Goal: Task Accomplishment & Management: Manage account settings

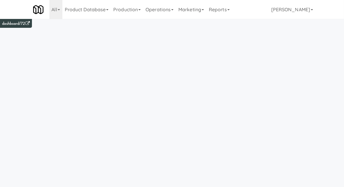
click at [158, 16] on link "Operations" at bounding box center [159, 9] width 33 height 19
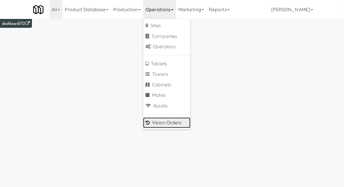
click at [150, 124] on icon at bounding box center [148, 122] width 4 height 5
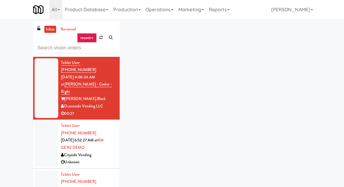
click at [10, 36] on div "inbox reviewed recent all unclear take inventory issue suspicious failed recent…" at bounding box center [172, 129] width 344 height 217
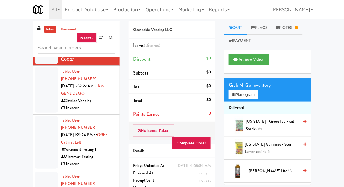
scroll to position [33, 0]
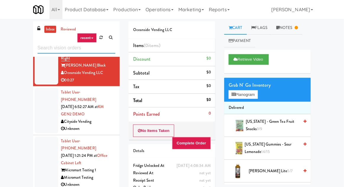
click at [61, 48] on input "text" at bounding box center [77, 48] width 78 height 11
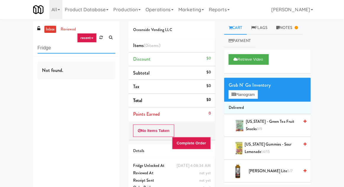
scroll to position [0, 0]
type input "Fridge"
click at [12, 46] on div "inbox reviewed recent all unclear take inventory issue suspicious failed recent…" at bounding box center [172, 115] width 344 height 188
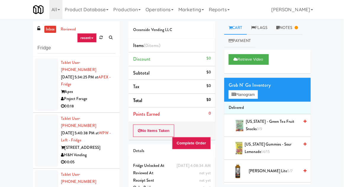
click at [46, 113] on li "Tablet User · (847) 858-7514 [DATE] 5:40:38 PM at WPW - Left - Fridge [STREET_A…" at bounding box center [76, 141] width 87 height 56
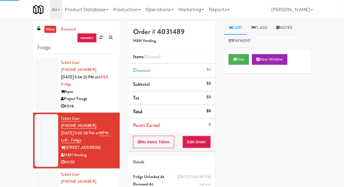
click at [43, 96] on div at bounding box center [47, 84] width 24 height 53
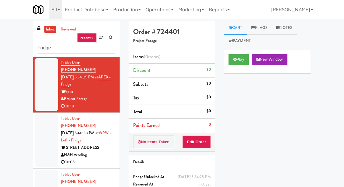
scroll to position [23, 0]
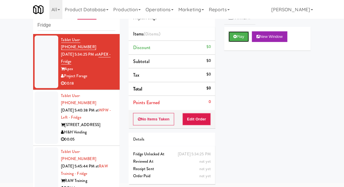
click at [231, 40] on button "Play" at bounding box center [239, 36] width 20 height 11
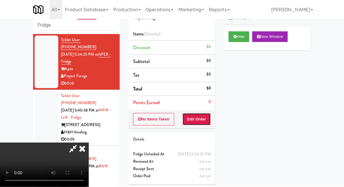
click at [198, 119] on button "Edit Order" at bounding box center [197, 119] width 29 height 12
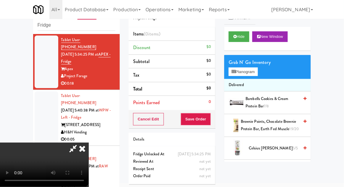
scroll to position [0, 0]
click at [255, 73] on button "Planogram" at bounding box center [243, 71] width 29 height 9
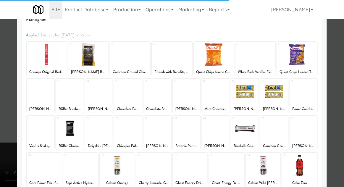
scroll to position [18, 0]
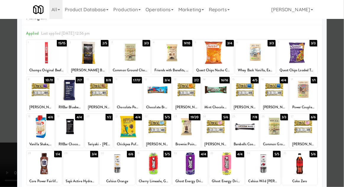
click at [338, 54] on div at bounding box center [172, 93] width 344 height 187
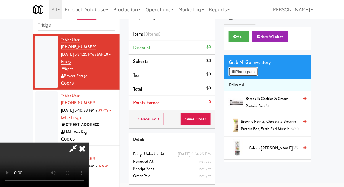
click at [258, 73] on button "Planogram" at bounding box center [243, 71] width 29 height 9
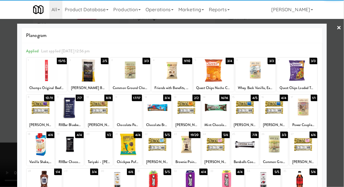
click at [250, 104] on div at bounding box center [245, 107] width 28 height 23
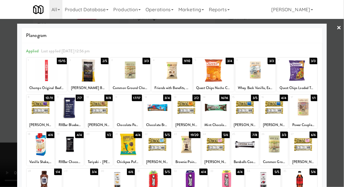
click at [4, 158] on div at bounding box center [172, 93] width 344 height 187
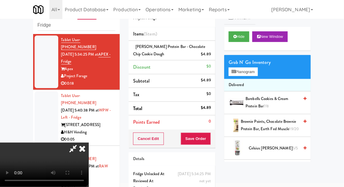
scroll to position [22, 0]
click at [207, 140] on button "Save Order" at bounding box center [196, 139] width 30 height 12
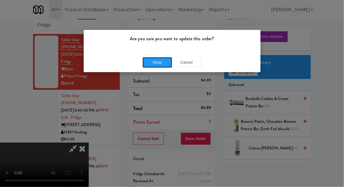
click at [149, 63] on button "Okay" at bounding box center [158, 62] width 30 height 11
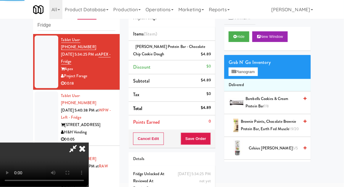
scroll to position [0, 0]
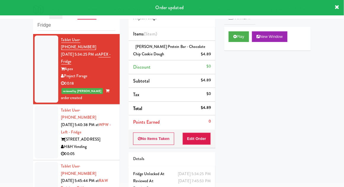
click at [34, 129] on li "Tablet User · (847) 858-7514 [DATE] 5:40:38 PM at WPW - Left - Fridge [STREET_A…" at bounding box center [76, 132] width 87 height 56
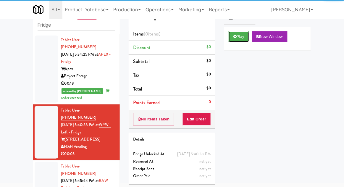
click at [238, 36] on button "Play" at bounding box center [239, 36] width 20 height 11
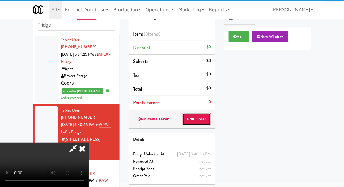
click at [201, 120] on button "Edit Order" at bounding box center [197, 119] width 29 height 12
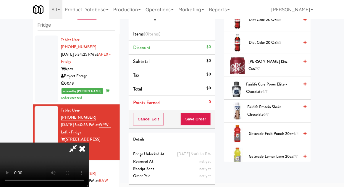
scroll to position [263, 0]
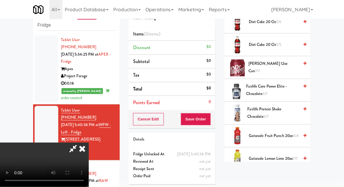
click at [287, 108] on span "Fairlife Protein Shake Chocolate 6/7" at bounding box center [274, 113] width 52 height 14
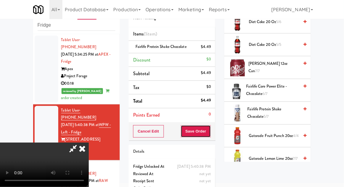
click at [208, 136] on button "Save Order" at bounding box center [196, 131] width 30 height 12
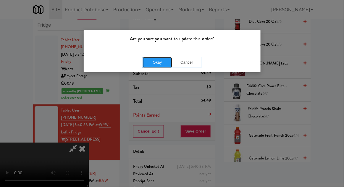
click at [154, 59] on button "Okay" at bounding box center [158, 62] width 30 height 11
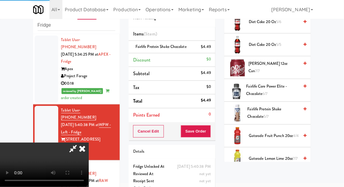
scroll to position [58, 0]
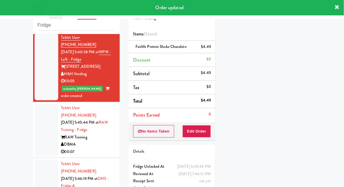
click at [39, 123] on div at bounding box center [47, 130] width 24 height 53
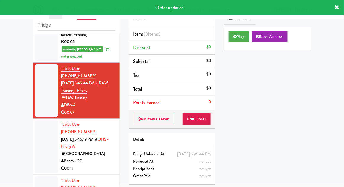
scroll to position [126, 0]
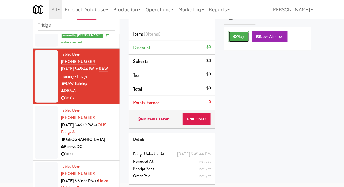
click at [236, 38] on icon at bounding box center [234, 37] width 3 height 4
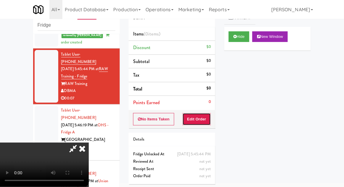
click at [204, 120] on button "Edit Order" at bounding box center [197, 119] width 29 height 12
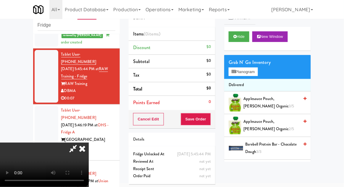
scroll to position [22, 0]
click at [239, 70] on button "Planogram" at bounding box center [243, 71] width 29 height 9
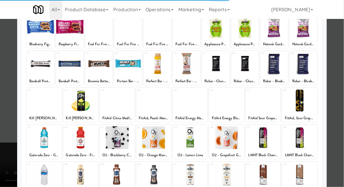
scroll to position [42, 0]
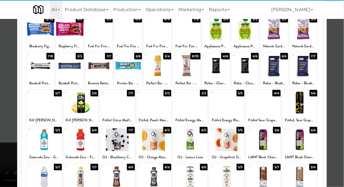
click at [115, 138] on div at bounding box center [117, 139] width 35 height 23
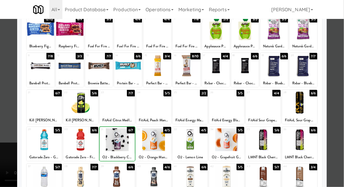
click at [339, 72] on div at bounding box center [172, 93] width 344 height 187
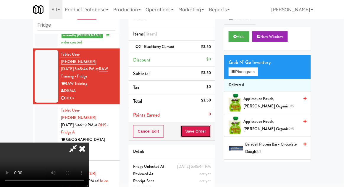
click at [208, 133] on button "Save Order" at bounding box center [196, 131] width 30 height 12
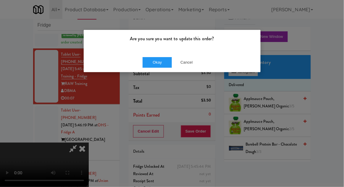
click at [161, 71] on div "Okay Cancel" at bounding box center [172, 62] width 177 height 20
click at [151, 61] on button "Okay" at bounding box center [158, 62] width 30 height 11
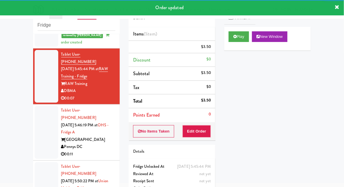
click at [37, 115] on div at bounding box center [47, 132] width 24 height 53
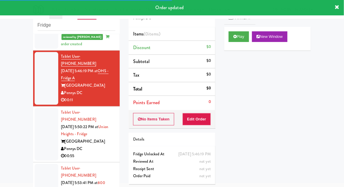
scroll to position [196, 0]
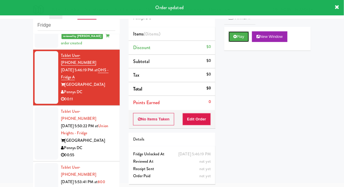
click at [236, 41] on button "Play" at bounding box center [239, 36] width 20 height 11
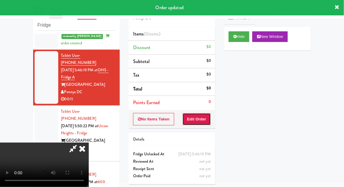
click at [209, 119] on button "Edit Order" at bounding box center [197, 119] width 29 height 12
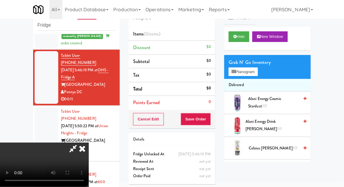
scroll to position [0, 0]
click at [254, 75] on button "Planogram" at bounding box center [243, 71] width 29 height 9
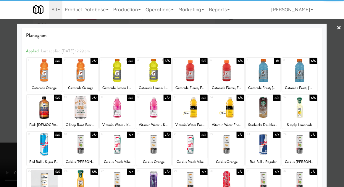
click at [79, 185] on div at bounding box center [80, 181] width 35 height 23
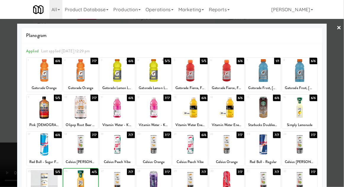
click at [340, 92] on div at bounding box center [172, 93] width 344 height 187
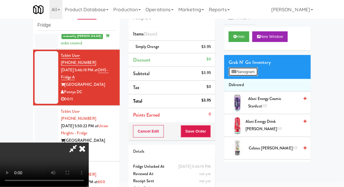
click at [249, 75] on button "Planogram" at bounding box center [243, 71] width 29 height 9
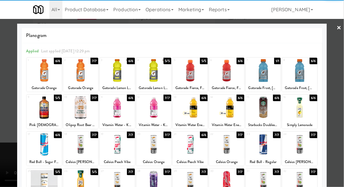
click at [269, 114] on div at bounding box center [263, 107] width 35 height 23
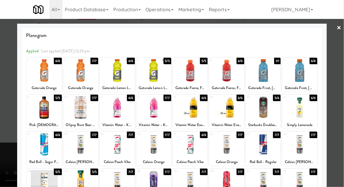
click at [342, 107] on div at bounding box center [172, 93] width 344 height 187
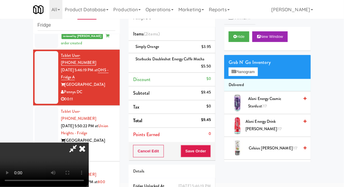
scroll to position [34, 0]
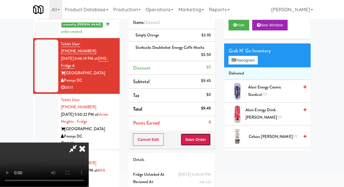
click at [209, 139] on button "Save Order" at bounding box center [196, 139] width 30 height 12
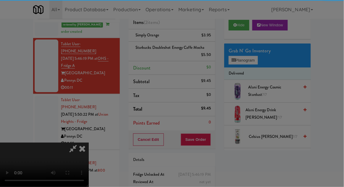
click at [0, 0] on div "Okay Cancel" at bounding box center [0, 0] width 0 height 0
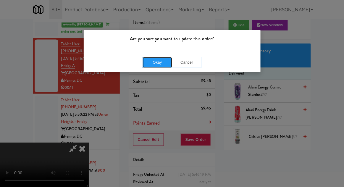
click at [154, 67] on button "Okay" at bounding box center [158, 62] width 30 height 11
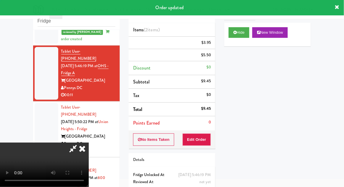
scroll to position [0, 0]
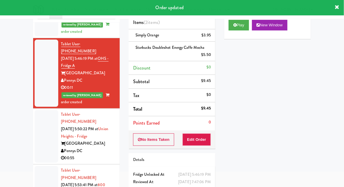
click at [33, 119] on li "Tablet User · (301) 254-8895 [DATE] 5:50:22 PM at [GEOGRAPHIC_DATA] - [GEOGRAPH…" at bounding box center [76, 137] width 87 height 56
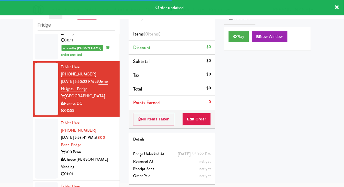
scroll to position [256, 0]
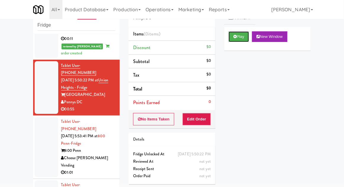
click at [230, 34] on button "Play" at bounding box center [239, 36] width 20 height 11
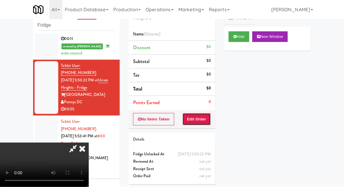
click at [204, 120] on button "Edit Order" at bounding box center [197, 119] width 29 height 12
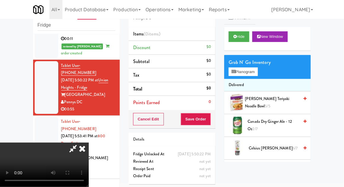
scroll to position [0, 0]
click at [244, 68] on button "Planogram" at bounding box center [243, 71] width 29 height 9
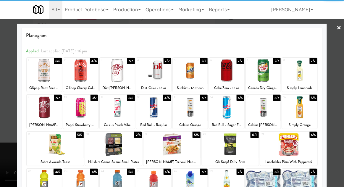
click at [307, 112] on div at bounding box center [299, 107] width 35 height 23
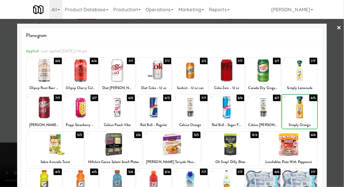
click at [337, 108] on div at bounding box center [172, 93] width 344 height 187
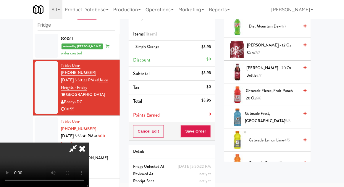
scroll to position [351, 0]
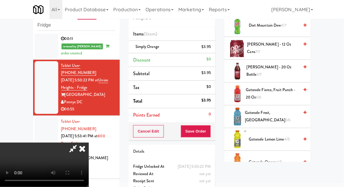
click at [278, 87] on span "Gatorade Fierce, Fruit Punch - 20 oz 6/6" at bounding box center [272, 93] width 53 height 14
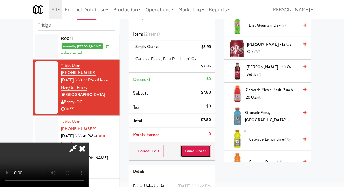
click at [210, 151] on button "Save Order" at bounding box center [196, 151] width 30 height 12
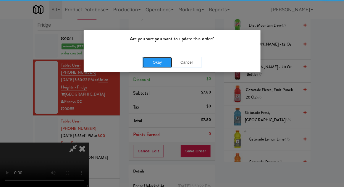
click at [147, 61] on button "Okay" at bounding box center [158, 62] width 30 height 11
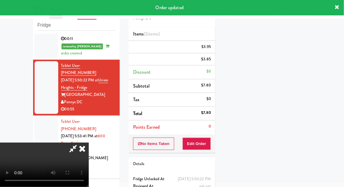
scroll to position [0, 0]
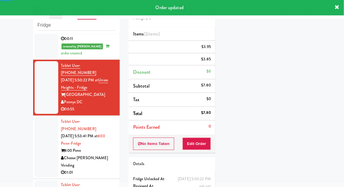
click at [40, 117] on div at bounding box center [47, 147] width 24 height 60
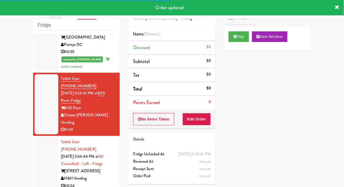
scroll to position [314, 0]
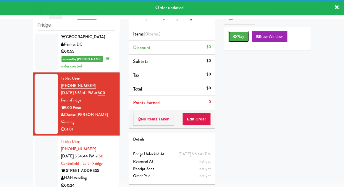
click at [234, 38] on button "Play" at bounding box center [239, 36] width 20 height 11
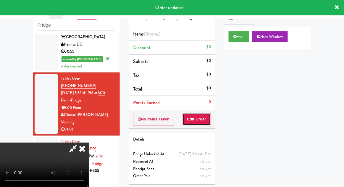
click at [202, 117] on button "Edit Order" at bounding box center [197, 119] width 29 height 12
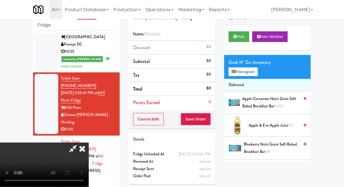
scroll to position [22, 0]
click at [244, 68] on button "Planogram" at bounding box center [243, 71] width 29 height 9
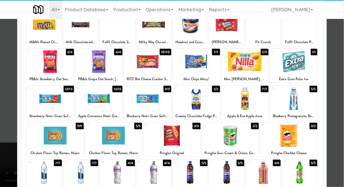
scroll to position [46, 0]
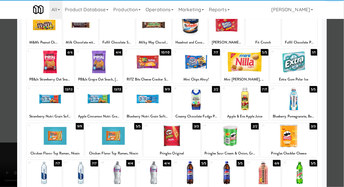
click at [188, 173] on div at bounding box center [190, 173] width 35 height 23
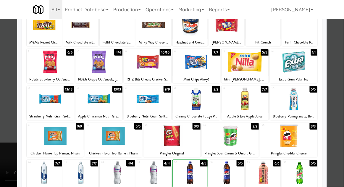
click at [186, 176] on div at bounding box center [190, 173] width 35 height 23
click at [339, 104] on div at bounding box center [172, 93] width 344 height 187
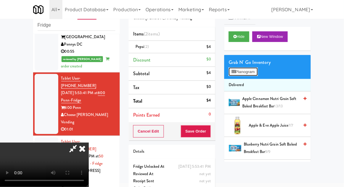
click at [241, 71] on button "Planogram" at bounding box center [243, 71] width 29 height 9
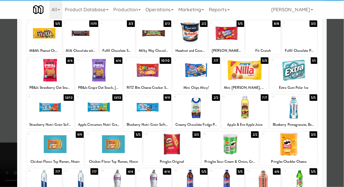
scroll to position [40, 0]
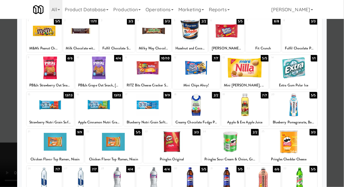
click at [83, 179] on div at bounding box center [80, 178] width 35 height 23
click at [337, 108] on div at bounding box center [172, 93] width 344 height 187
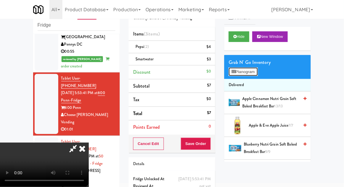
click at [249, 71] on button "Planogram" at bounding box center [243, 71] width 29 height 9
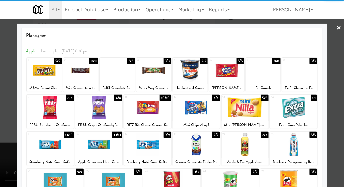
click at [43, 76] on div at bounding box center [44, 70] width 35 height 23
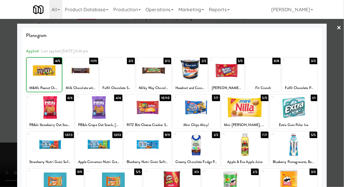
click at [336, 108] on div at bounding box center [172, 93] width 344 height 187
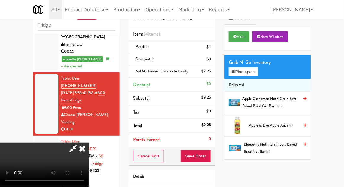
scroll to position [22, 0]
click at [250, 72] on button "Planogram" at bounding box center [243, 71] width 29 height 9
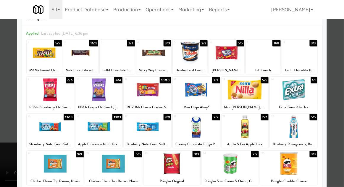
scroll to position [17, 0]
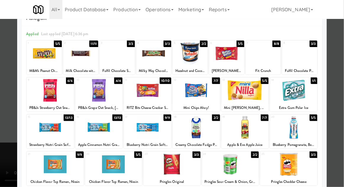
click at [250, 132] on div at bounding box center [245, 127] width 47 height 23
click at [248, 135] on div at bounding box center [245, 127] width 47 height 23
click at [341, 104] on div at bounding box center [172, 93] width 344 height 187
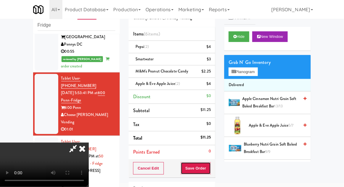
click at [211, 168] on button "Save Order" at bounding box center [196, 168] width 30 height 12
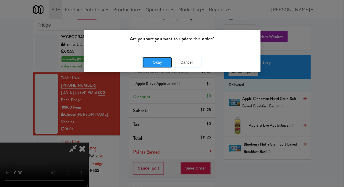
click at [155, 66] on button "Okay" at bounding box center [158, 62] width 30 height 11
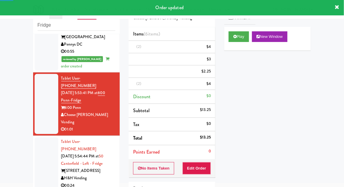
click at [44, 137] on div at bounding box center [47, 163] width 24 height 53
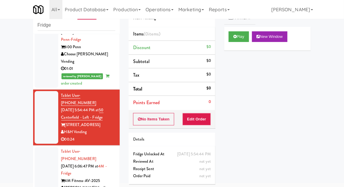
scroll to position [375, 0]
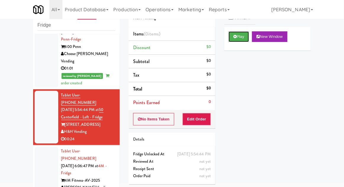
click at [231, 41] on button "Play" at bounding box center [239, 36] width 20 height 11
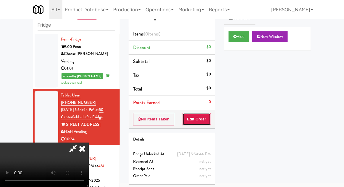
click at [202, 124] on button "Edit Order" at bounding box center [197, 119] width 29 height 12
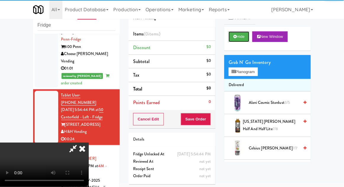
click at [241, 37] on button "Hide" at bounding box center [239, 36] width 21 height 11
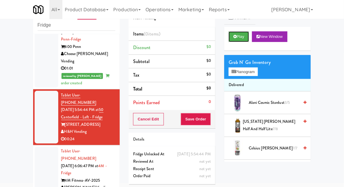
click at [233, 33] on button "Play" at bounding box center [239, 36] width 20 height 11
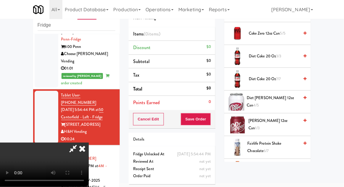
scroll to position [207, 0]
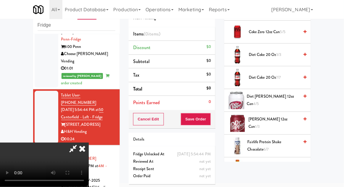
click at [282, 141] on span "Fairlife Protein Shake Chocolate 6/7" at bounding box center [274, 145] width 52 height 14
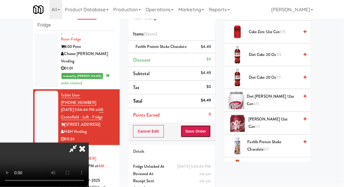
click at [211, 134] on button "Save Order" at bounding box center [196, 131] width 30 height 12
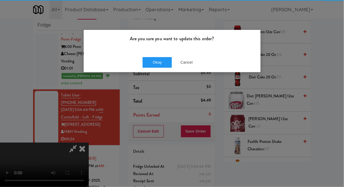
click at [149, 50] on div "Are you sure you want to update this order?" at bounding box center [172, 41] width 177 height 22
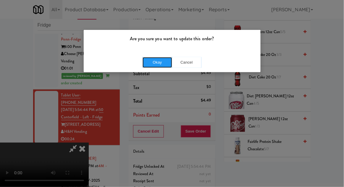
click at [152, 61] on button "Okay" at bounding box center [158, 62] width 30 height 11
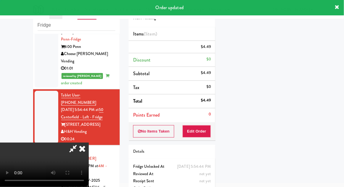
scroll to position [58, 0]
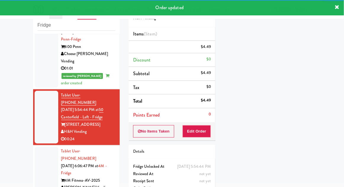
click at [34, 145] on li "Tablet User · (704) 941-0133 [DATE] 6:06:47 PM at 4M - Fridge 4M Fitness-AV-202…" at bounding box center [76, 173] width 87 height 56
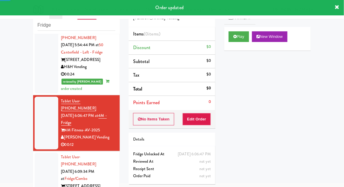
scroll to position [444, 0]
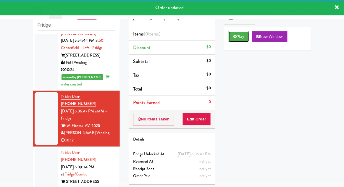
click at [238, 36] on button "Play" at bounding box center [239, 36] width 20 height 11
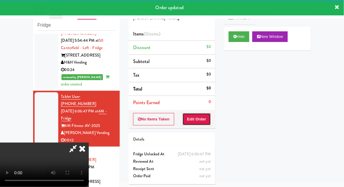
click at [209, 118] on button "Edit Order" at bounding box center [197, 119] width 29 height 12
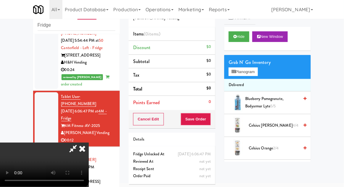
scroll to position [0, 0]
click at [237, 74] on button "Planogram" at bounding box center [243, 71] width 29 height 9
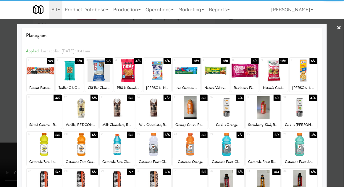
click at [113, 111] on div at bounding box center [117, 107] width 35 height 23
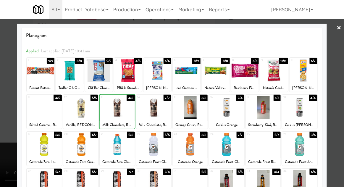
click at [336, 104] on div at bounding box center [172, 93] width 344 height 187
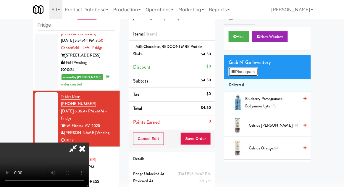
click at [238, 72] on button "Planogram" at bounding box center [243, 71] width 29 height 9
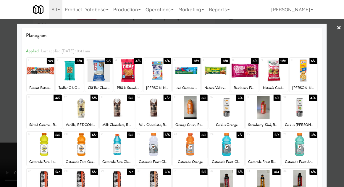
click at [41, 112] on div at bounding box center [44, 107] width 35 height 23
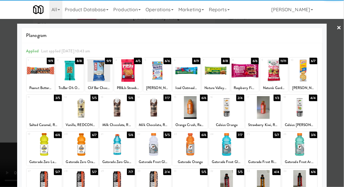
click at [340, 107] on div at bounding box center [172, 93] width 344 height 187
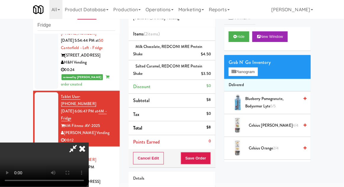
scroll to position [22, 0]
click at [210, 159] on button "Save Order" at bounding box center [196, 158] width 30 height 12
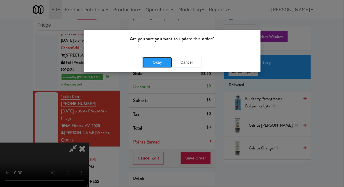
click at [152, 62] on button "Okay" at bounding box center [158, 62] width 30 height 11
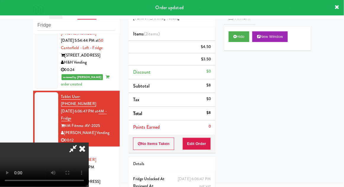
scroll to position [0, 0]
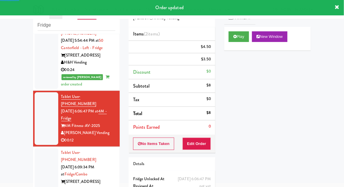
click at [36, 148] on div at bounding box center [47, 174] width 24 height 53
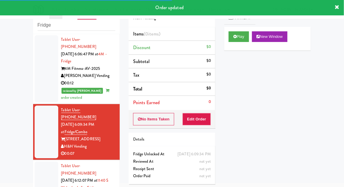
scroll to position [501, 0]
click at [234, 36] on icon at bounding box center [234, 37] width 3 height 4
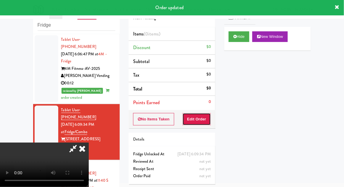
click at [201, 117] on button "Edit Order" at bounding box center [197, 119] width 29 height 12
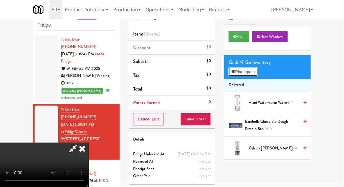
click at [242, 67] on button "Planogram" at bounding box center [243, 71] width 29 height 9
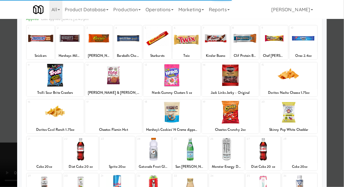
scroll to position [32, 0]
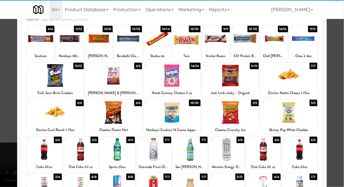
click at [265, 153] on div at bounding box center [263, 149] width 35 height 23
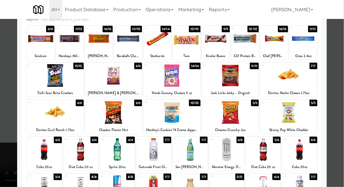
click at [344, 105] on div at bounding box center [172, 93] width 344 height 187
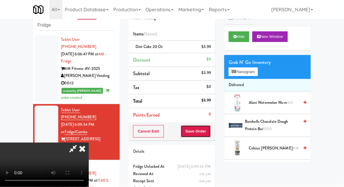
click at [210, 133] on button "Save Order" at bounding box center [196, 131] width 30 height 12
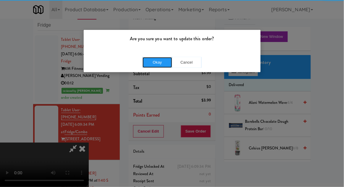
click at [154, 65] on button "Okay" at bounding box center [158, 62] width 30 height 11
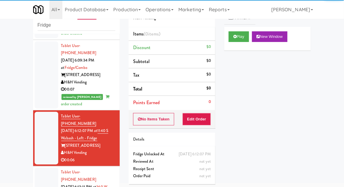
scroll to position [566, 0]
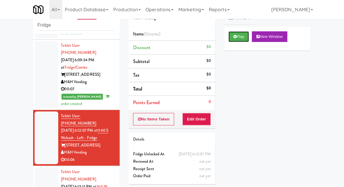
click at [238, 38] on button "Play" at bounding box center [239, 36] width 20 height 11
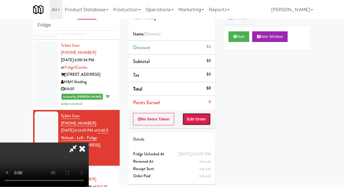
click at [194, 124] on button "Edit Order" at bounding box center [197, 119] width 29 height 12
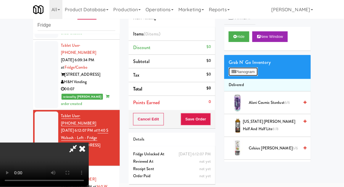
click at [231, 68] on button "Planogram" at bounding box center [243, 71] width 29 height 9
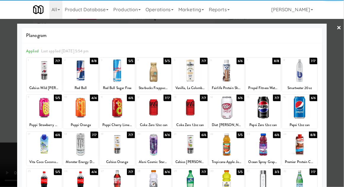
click at [154, 111] on div at bounding box center [153, 107] width 35 height 23
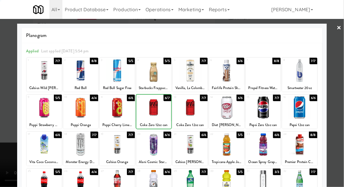
click at [341, 105] on div at bounding box center [172, 93] width 344 height 187
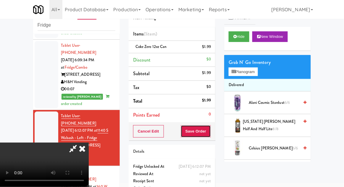
click at [208, 129] on button "Save Order" at bounding box center [196, 131] width 30 height 12
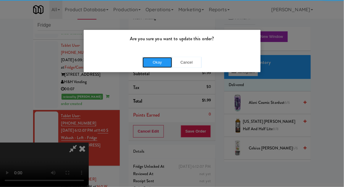
click at [157, 59] on button "Okay" at bounding box center [158, 62] width 30 height 11
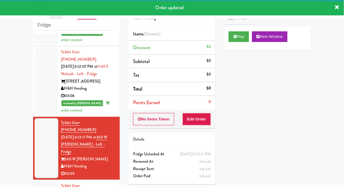
scroll to position [632, 0]
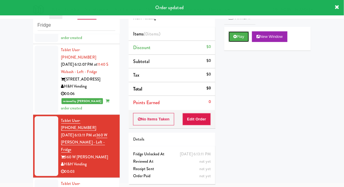
click at [241, 39] on button "Play" at bounding box center [239, 36] width 20 height 11
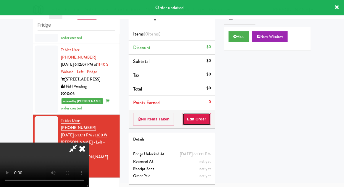
click at [205, 118] on button "Edit Order" at bounding box center [197, 119] width 29 height 12
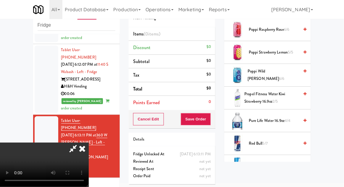
scroll to position [591, 0]
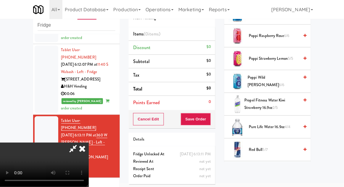
click at [290, 126] on span "4/4" at bounding box center [288, 127] width 6 height 6
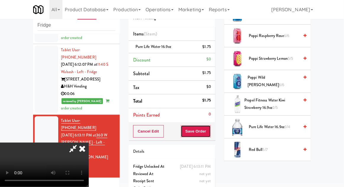
click at [210, 130] on button "Save Order" at bounding box center [196, 131] width 30 height 12
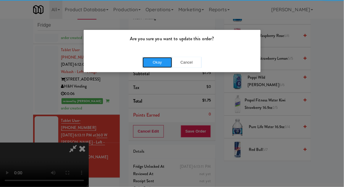
click at [157, 64] on button "Okay" at bounding box center [158, 62] width 30 height 11
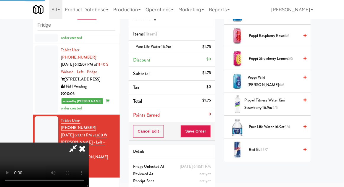
scroll to position [58, 0]
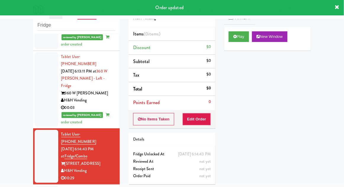
scroll to position [696, 0]
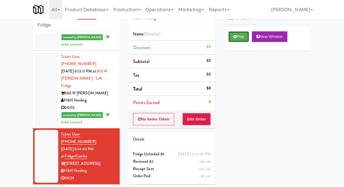
click at [232, 39] on button "Play" at bounding box center [239, 36] width 20 height 11
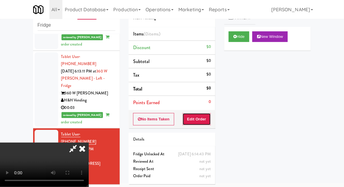
click at [209, 123] on button "Edit Order" at bounding box center [197, 119] width 29 height 12
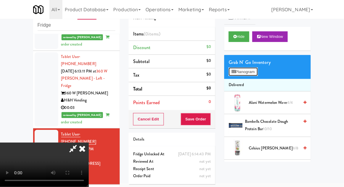
click at [235, 73] on icon at bounding box center [234, 72] width 4 height 4
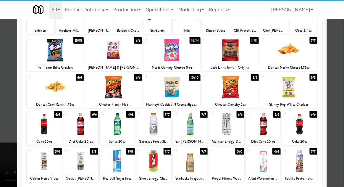
scroll to position [63, 0]
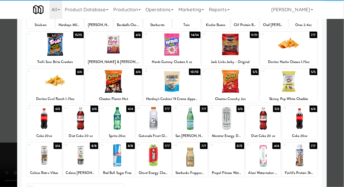
click at [297, 160] on div at bounding box center [299, 155] width 35 height 23
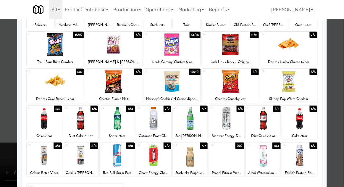
click at [341, 106] on div at bounding box center [172, 93] width 344 height 187
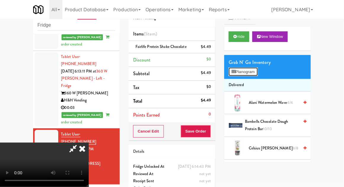
click at [239, 68] on button "Planogram" at bounding box center [243, 71] width 29 height 9
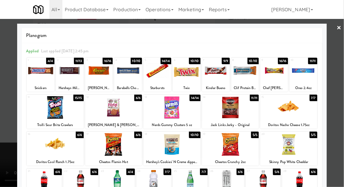
click at [122, 79] on div at bounding box center [128, 70] width 28 height 23
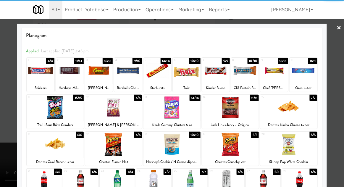
click at [341, 100] on div at bounding box center [172, 93] width 344 height 187
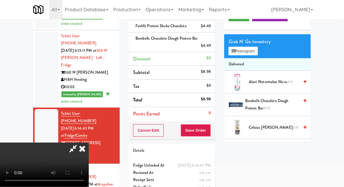
scroll to position [50, 0]
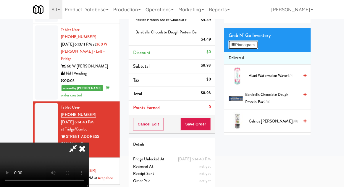
click at [241, 44] on button "Planogram" at bounding box center [243, 45] width 29 height 9
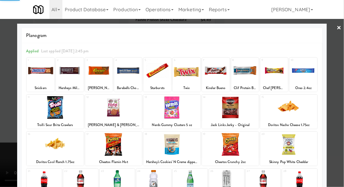
click at [341, 71] on div at bounding box center [172, 93] width 344 height 187
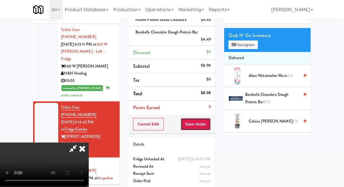
click at [210, 119] on button "Save Order" at bounding box center [196, 124] width 30 height 12
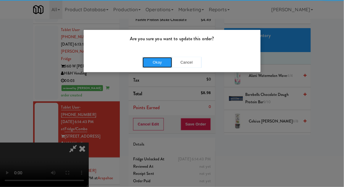
click at [151, 57] on button "Okay" at bounding box center [158, 62] width 30 height 11
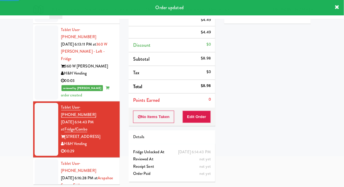
click at [34, 158] on li "Tablet User · (720) 292-8990 [DATE] 6:16:28 PM at [GEOGRAPHIC_DATA] [GEOGRAPHIC…" at bounding box center [76, 189] width 87 height 63
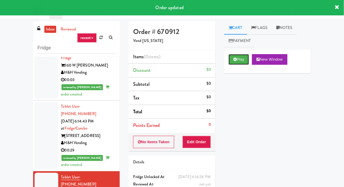
click at [236, 63] on button "Play" at bounding box center [239, 59] width 20 height 11
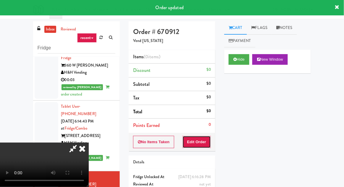
click at [199, 143] on button "Edit Order" at bounding box center [197, 142] width 29 height 12
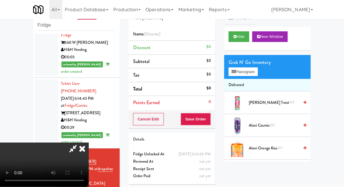
scroll to position [22, 0]
click at [238, 35] on button "Hide" at bounding box center [239, 36] width 21 height 11
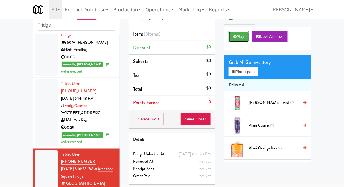
scroll to position [0, 0]
click at [241, 40] on button "Play" at bounding box center [239, 36] width 20 height 11
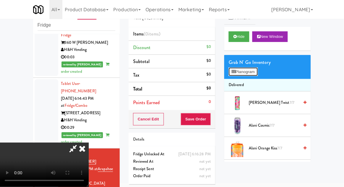
click at [245, 70] on button "Planogram" at bounding box center [243, 71] width 29 height 9
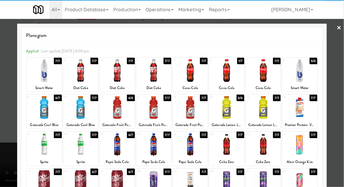
click at [152, 112] on div at bounding box center [153, 107] width 35 height 23
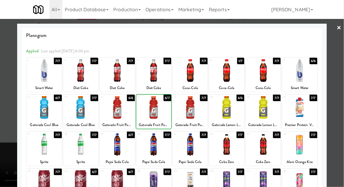
click at [339, 92] on div at bounding box center [172, 93] width 344 height 187
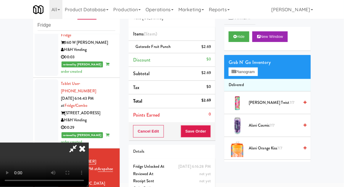
scroll to position [22, 0]
click at [242, 74] on button "Planogram" at bounding box center [243, 71] width 29 height 9
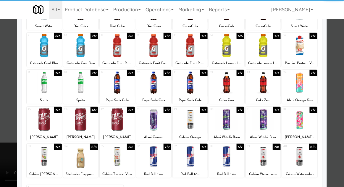
scroll to position [62, 0]
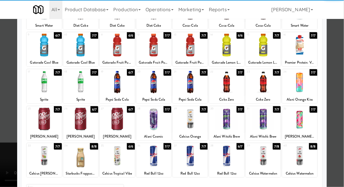
click at [266, 162] on div at bounding box center [263, 156] width 35 height 23
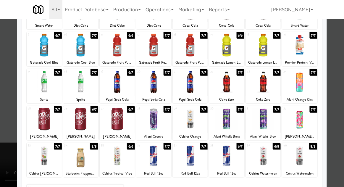
click at [340, 92] on div at bounding box center [172, 93] width 344 height 187
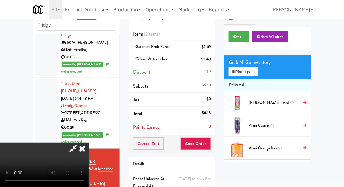
click at [215, 145] on div "Cancel Edit Save Order" at bounding box center [172, 144] width 87 height 18
click at [209, 144] on button "Save Order" at bounding box center [196, 144] width 30 height 12
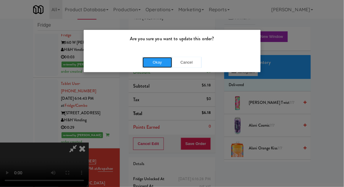
click at [152, 63] on button "Okay" at bounding box center [158, 62] width 30 height 11
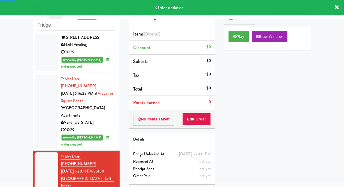
scroll to position [823, 0]
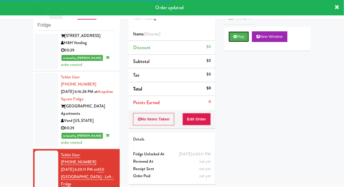
click at [232, 36] on button "Play" at bounding box center [239, 36] width 20 height 11
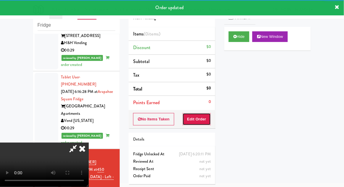
click at [193, 124] on button "Edit Order" at bounding box center [197, 119] width 29 height 12
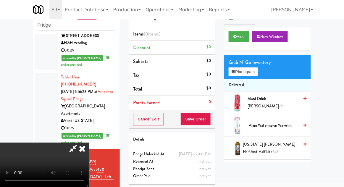
scroll to position [0, 0]
click at [236, 68] on button "Planogram" at bounding box center [243, 71] width 29 height 9
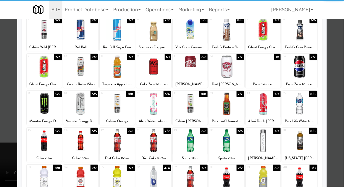
scroll to position [36, 0]
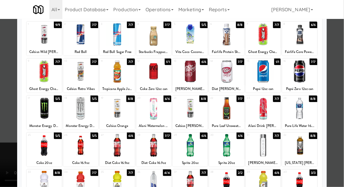
click at [49, 183] on div at bounding box center [44, 182] width 35 height 23
click at [338, 95] on div at bounding box center [172, 93] width 344 height 187
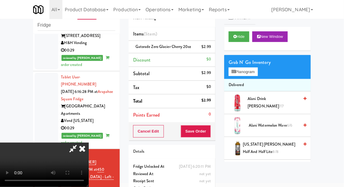
scroll to position [22, 0]
click at [209, 133] on button "Save Order" at bounding box center [196, 131] width 30 height 12
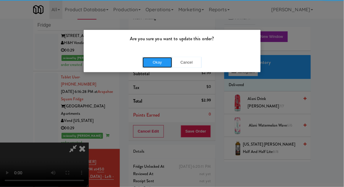
click at [162, 65] on button "Okay" at bounding box center [158, 62] width 30 height 11
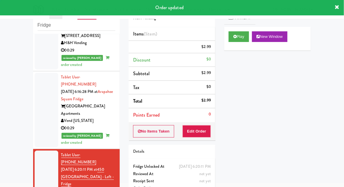
scroll to position [0, 0]
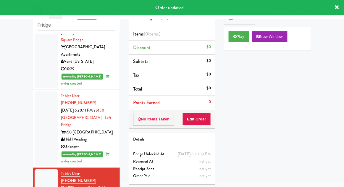
scroll to position [885, 0]
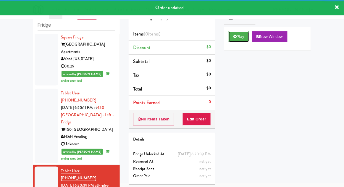
click at [238, 38] on button "Play" at bounding box center [239, 36] width 20 height 11
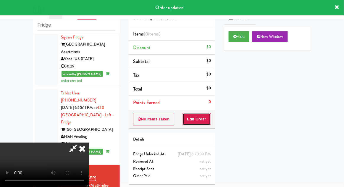
click at [204, 114] on button "Edit Order" at bounding box center [197, 119] width 29 height 12
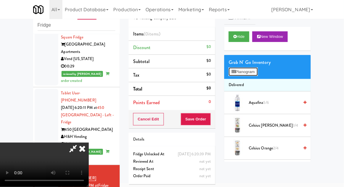
click at [238, 73] on button "Planogram" at bounding box center [243, 71] width 29 height 9
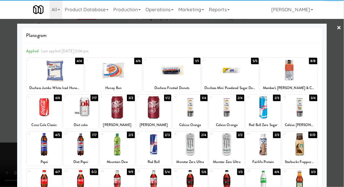
click at [172, 75] on div at bounding box center [172, 70] width 57 height 23
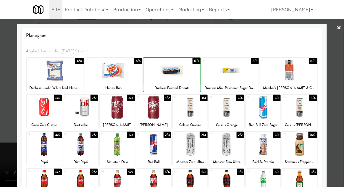
click at [341, 88] on div at bounding box center [172, 93] width 344 height 187
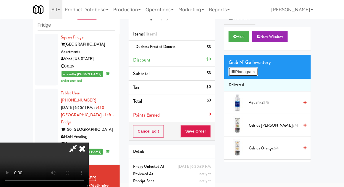
click at [238, 68] on button "Planogram" at bounding box center [243, 71] width 29 height 9
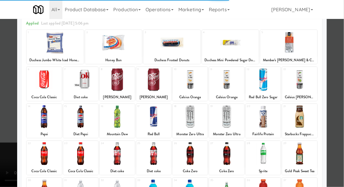
scroll to position [28, 0]
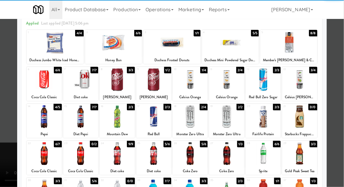
click at [188, 120] on div at bounding box center [190, 116] width 35 height 23
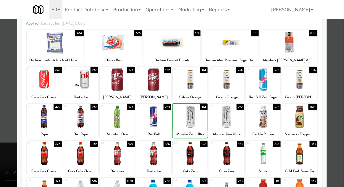
click at [341, 92] on div at bounding box center [172, 93] width 344 height 187
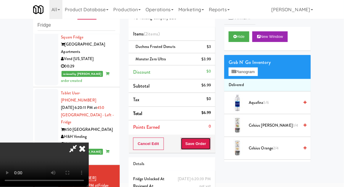
click at [210, 141] on button "Save Order" at bounding box center [196, 144] width 30 height 12
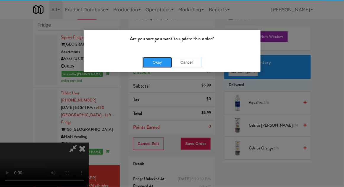
click at [161, 67] on button "Okay" at bounding box center [158, 62] width 30 height 11
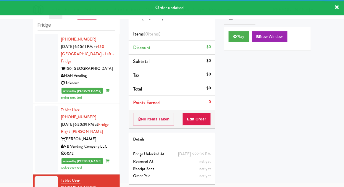
scroll to position [947, 0]
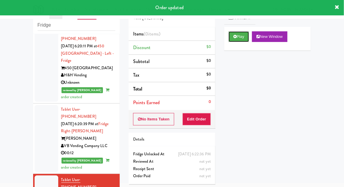
click at [234, 41] on button "Play" at bounding box center [239, 36] width 20 height 11
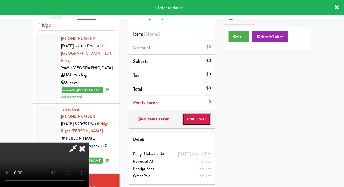
click at [195, 121] on button "Edit Order" at bounding box center [197, 119] width 29 height 12
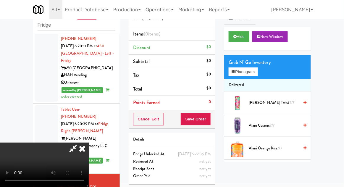
scroll to position [0, 0]
click at [232, 71] on icon at bounding box center [234, 72] width 4 height 4
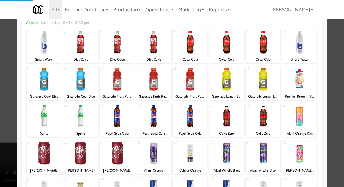
scroll to position [49, 0]
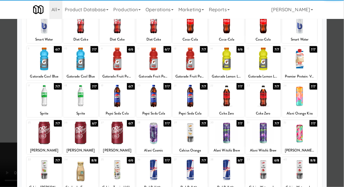
click at [225, 137] on div at bounding box center [226, 133] width 35 height 23
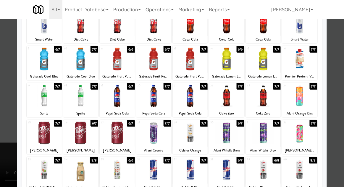
click at [340, 97] on div at bounding box center [172, 93] width 344 height 187
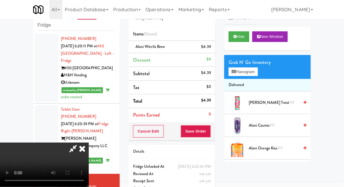
scroll to position [22, 0]
click at [209, 133] on button "Save Order" at bounding box center [196, 131] width 30 height 12
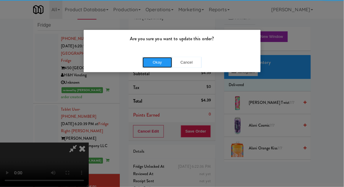
click at [153, 67] on button "Okay" at bounding box center [158, 62] width 30 height 11
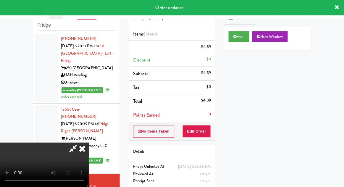
scroll to position [0, 0]
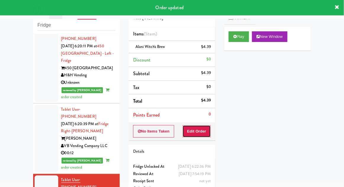
click at [195, 130] on button "Edit Order" at bounding box center [197, 131] width 29 height 12
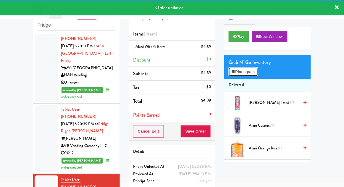
click at [243, 74] on button "Planogram" at bounding box center [243, 71] width 29 height 9
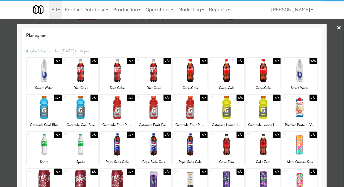
click at [338, 107] on div at bounding box center [172, 93] width 344 height 187
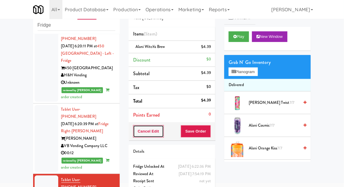
click at [144, 132] on button "Cancel Edit" at bounding box center [148, 131] width 31 height 12
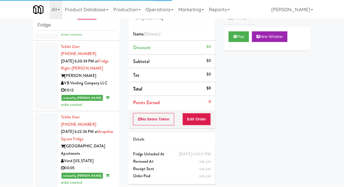
scroll to position [1010, 0]
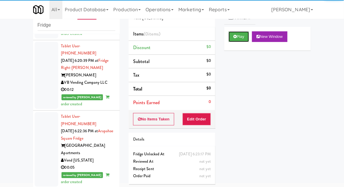
click at [232, 36] on button "Play" at bounding box center [239, 36] width 20 height 11
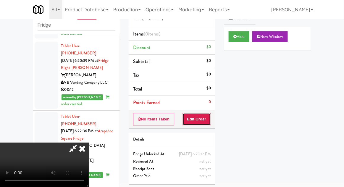
click at [203, 120] on button "Edit Order" at bounding box center [197, 119] width 29 height 12
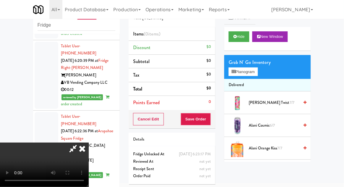
scroll to position [0, 0]
click at [236, 71] on icon at bounding box center [234, 72] width 4 height 4
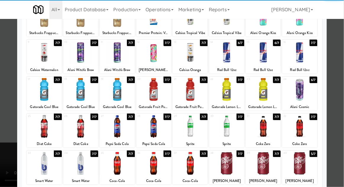
scroll to position [55, 0]
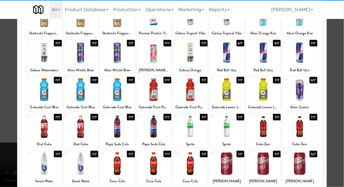
click at [156, 136] on div at bounding box center [153, 126] width 35 height 23
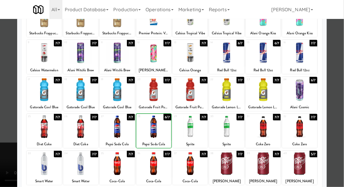
click at [340, 92] on div at bounding box center [172, 93] width 344 height 187
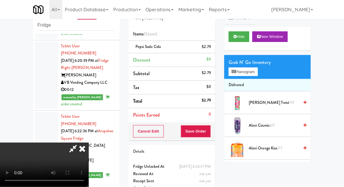
scroll to position [22, 0]
click at [211, 134] on button "Save Order" at bounding box center [196, 131] width 30 height 12
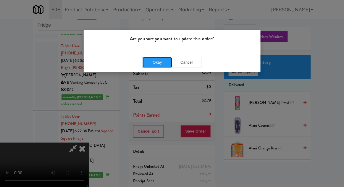
click at [145, 67] on button "Okay" at bounding box center [158, 62] width 30 height 11
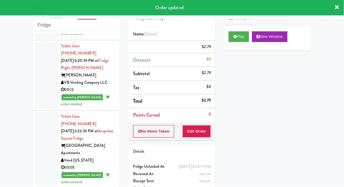
scroll to position [0, 0]
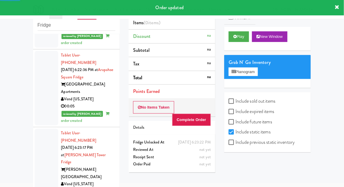
scroll to position [1072, 0]
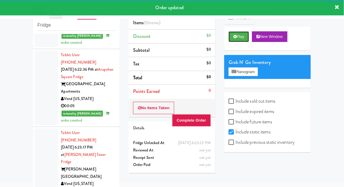
click at [236, 42] on button "Play" at bounding box center [239, 36] width 20 height 11
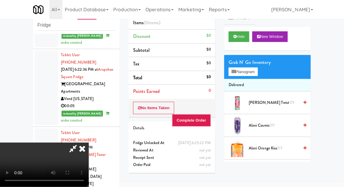
scroll to position [0, 0]
click at [89, 143] on icon at bounding box center [82, 149] width 13 height 12
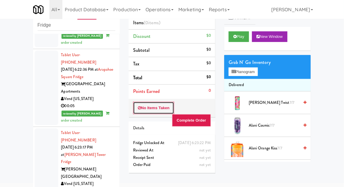
click at [143, 108] on button "No Items Taken" at bounding box center [153, 108] width 41 height 12
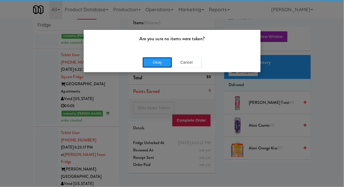
click at [147, 65] on button "Okay" at bounding box center [158, 62] width 30 height 11
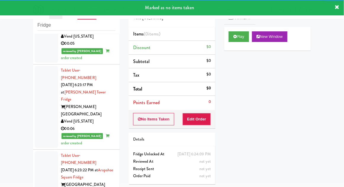
scroll to position [1137, 0]
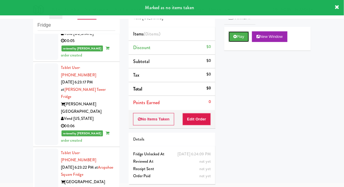
click at [235, 38] on icon at bounding box center [234, 37] width 3 height 4
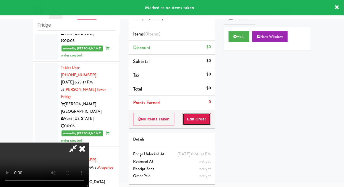
click at [194, 119] on button "Edit Order" at bounding box center [197, 119] width 29 height 12
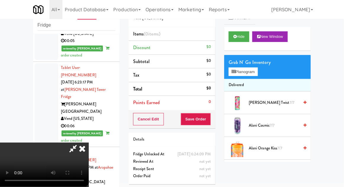
scroll to position [22, 0]
click at [245, 70] on button "Planogram" at bounding box center [243, 71] width 29 height 9
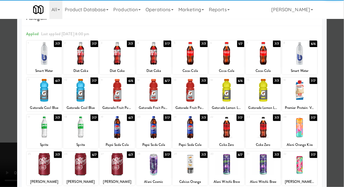
scroll to position [18, 0]
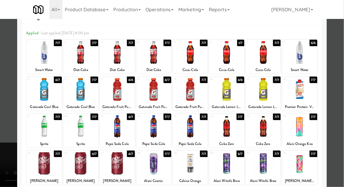
click at [120, 131] on div at bounding box center [117, 126] width 35 height 23
click at [341, 92] on div at bounding box center [172, 93] width 344 height 187
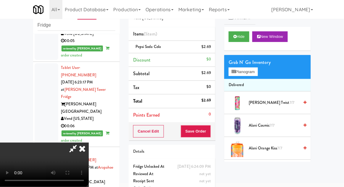
scroll to position [22, 0]
click at [210, 136] on button "Save Order" at bounding box center [196, 131] width 30 height 12
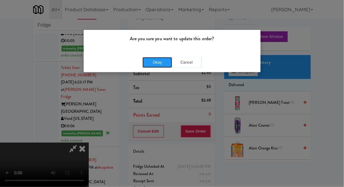
click at [164, 60] on button "Okay" at bounding box center [158, 62] width 30 height 11
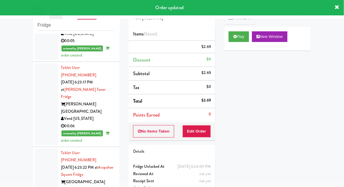
scroll to position [0, 0]
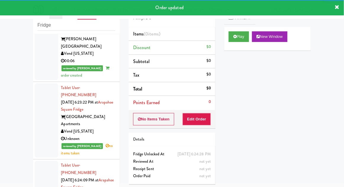
scroll to position [1205, 0]
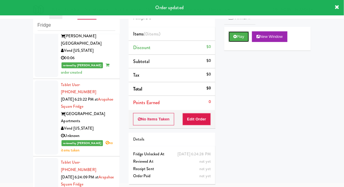
click at [234, 38] on icon at bounding box center [234, 37] width 3 height 4
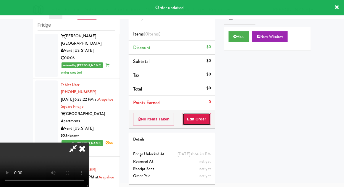
click at [203, 122] on button "Edit Order" at bounding box center [197, 119] width 29 height 12
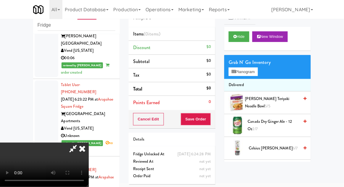
scroll to position [22, 0]
click at [242, 73] on button "Planogram" at bounding box center [243, 71] width 29 height 9
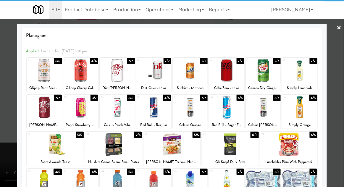
click at [285, 151] on div at bounding box center [288, 144] width 57 height 23
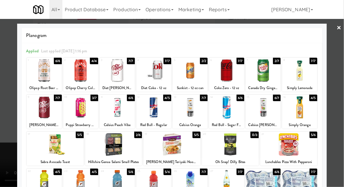
click at [344, 87] on div at bounding box center [172, 93] width 344 height 187
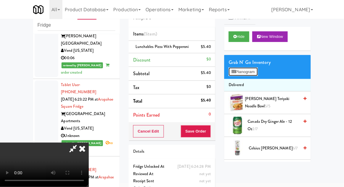
click at [253, 75] on button "Planogram" at bounding box center [243, 71] width 29 height 9
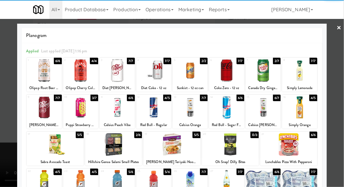
click at [44, 78] on div at bounding box center [44, 70] width 35 height 23
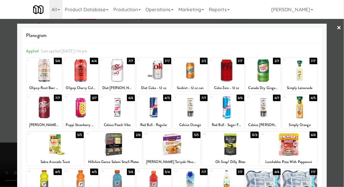
click at [341, 87] on div at bounding box center [172, 93] width 344 height 187
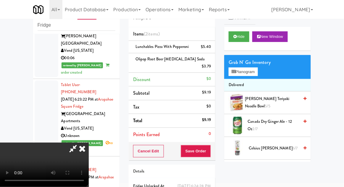
scroll to position [27, 0]
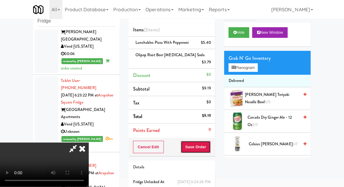
click at [211, 141] on button "Save Order" at bounding box center [196, 147] width 30 height 12
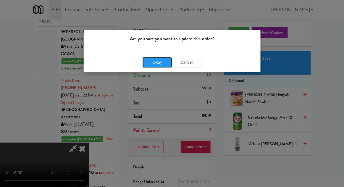
click at [164, 62] on button "Okay" at bounding box center [158, 62] width 30 height 11
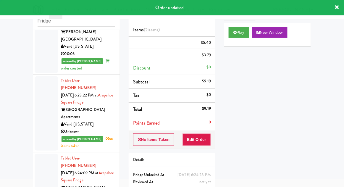
scroll to position [0, 0]
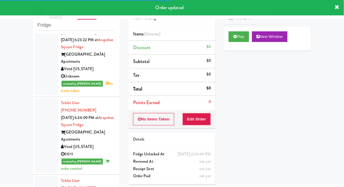
scroll to position [1266, 0]
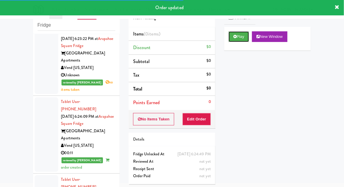
click at [231, 41] on button "Play" at bounding box center [239, 36] width 20 height 11
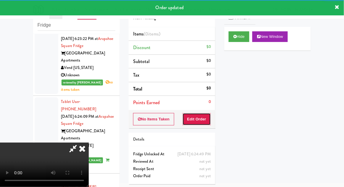
click at [199, 120] on button "Edit Order" at bounding box center [197, 119] width 29 height 12
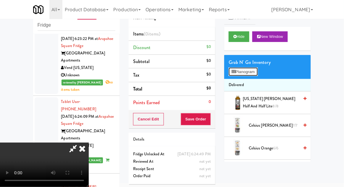
click at [232, 72] on icon at bounding box center [234, 72] width 4 height 4
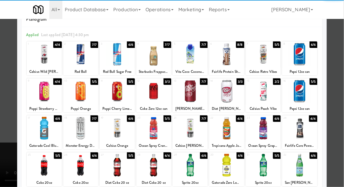
scroll to position [31, 0]
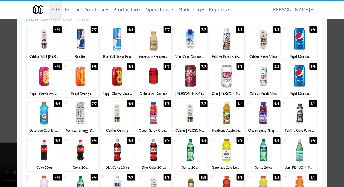
click at [199, 151] on div at bounding box center [190, 150] width 35 height 23
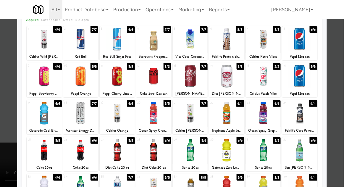
click at [342, 91] on div at bounding box center [172, 93] width 344 height 187
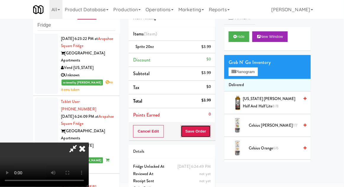
click at [209, 129] on button "Save Order" at bounding box center [196, 131] width 30 height 12
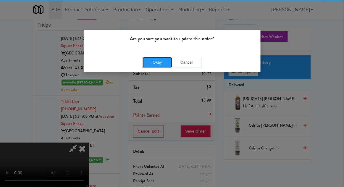
click at [151, 59] on button "Okay" at bounding box center [158, 62] width 30 height 11
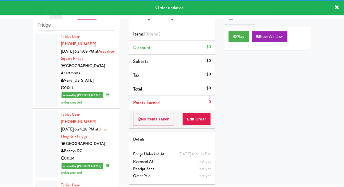
scroll to position [1332, 0]
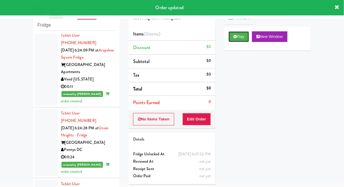
click at [242, 41] on button "Play" at bounding box center [239, 36] width 20 height 11
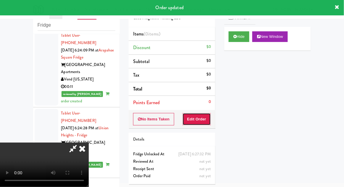
click at [205, 122] on button "Edit Order" at bounding box center [197, 119] width 29 height 12
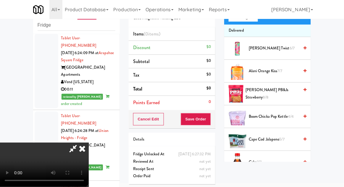
scroll to position [62, 0]
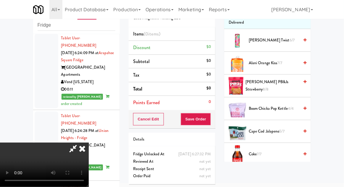
click at [291, 109] on span "4/4" at bounding box center [291, 109] width 6 height 6
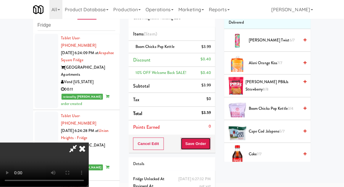
click at [208, 144] on button "Save Order" at bounding box center [196, 144] width 30 height 12
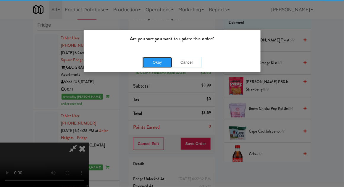
click at [157, 66] on button "Okay" at bounding box center [158, 62] width 30 height 11
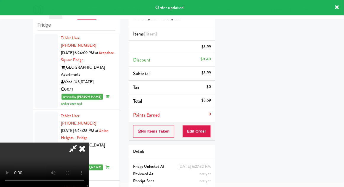
scroll to position [58, 0]
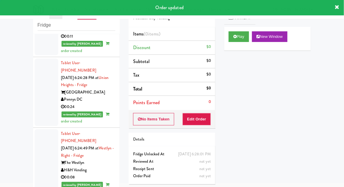
scroll to position [1387, 0]
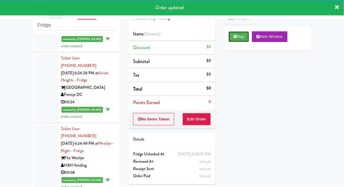
click at [237, 36] on button "Play" at bounding box center [239, 36] width 20 height 11
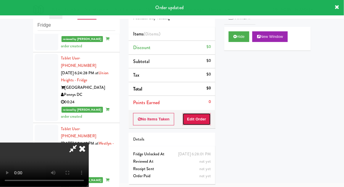
click at [198, 117] on button "Edit Order" at bounding box center [197, 119] width 29 height 12
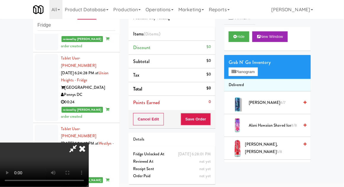
scroll to position [0, 0]
click at [242, 75] on button "Planogram" at bounding box center [243, 71] width 29 height 9
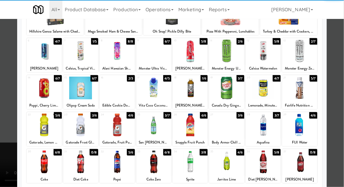
scroll to position [59, 0]
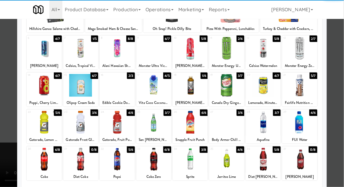
click at [225, 165] on div at bounding box center [226, 159] width 35 height 23
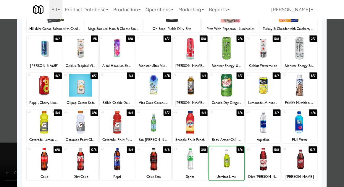
click at [340, 94] on div at bounding box center [172, 93] width 344 height 187
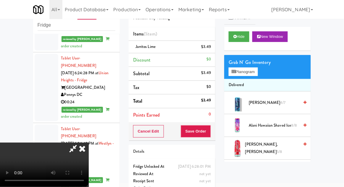
scroll to position [22, 0]
click at [208, 130] on button "Save Order" at bounding box center [196, 131] width 30 height 12
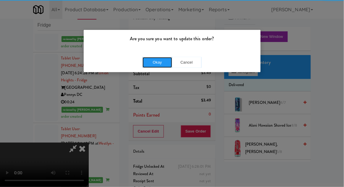
click at [152, 65] on button "Okay" at bounding box center [158, 62] width 30 height 11
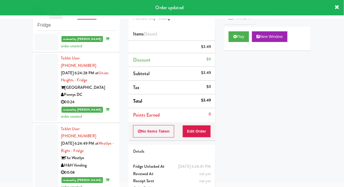
scroll to position [0, 0]
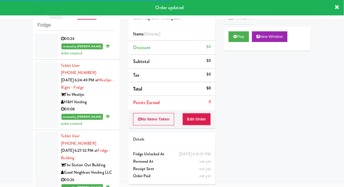
scroll to position [1455, 0]
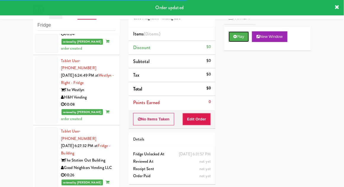
click at [233, 38] on button "Play" at bounding box center [239, 36] width 20 height 11
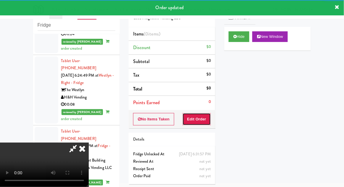
click at [201, 122] on button "Edit Order" at bounding box center [197, 119] width 29 height 12
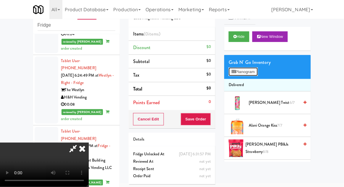
click at [240, 68] on button "Planogram" at bounding box center [243, 71] width 29 height 9
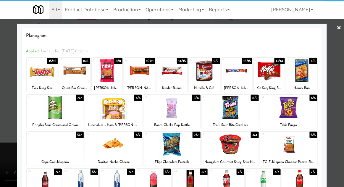
click at [172, 78] on div at bounding box center [172, 70] width 31 height 23
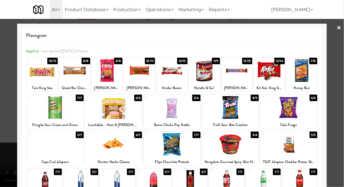
click at [342, 91] on div at bounding box center [172, 93] width 344 height 187
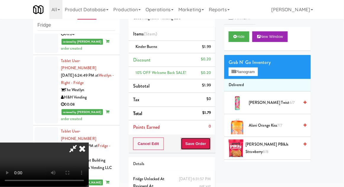
click at [208, 142] on button "Save Order" at bounding box center [196, 144] width 30 height 12
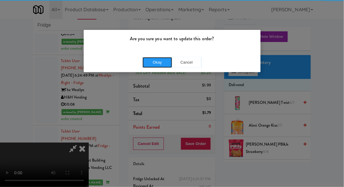
click at [155, 62] on button "Okay" at bounding box center [158, 62] width 30 height 11
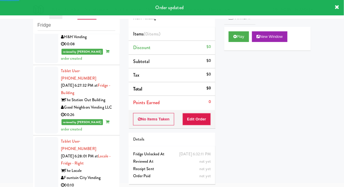
scroll to position [1516, 0]
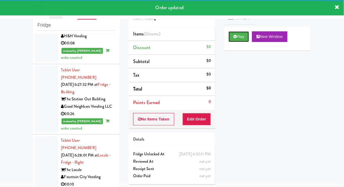
click at [237, 39] on button "Play" at bounding box center [239, 36] width 20 height 11
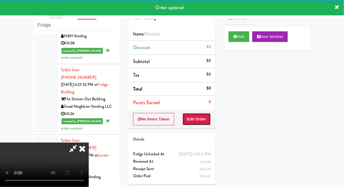
click at [203, 119] on button "Edit Order" at bounding box center [197, 119] width 29 height 12
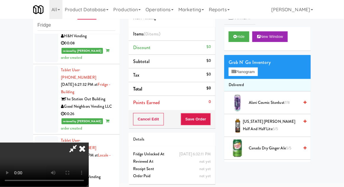
scroll to position [0, 0]
click at [249, 73] on button "Planogram" at bounding box center [243, 71] width 29 height 9
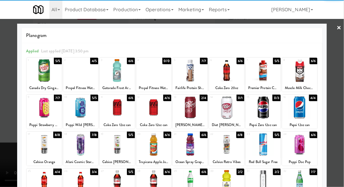
click at [308, 104] on div at bounding box center [299, 107] width 35 height 23
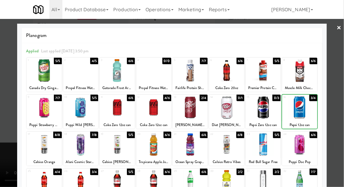
click at [341, 91] on div at bounding box center [172, 93] width 344 height 187
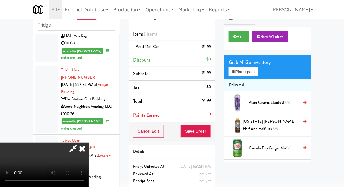
scroll to position [22, 0]
click at [214, 136] on div "Cancel Edit Save Order" at bounding box center [172, 131] width 87 height 18
click at [211, 132] on button "Save Order" at bounding box center [196, 131] width 30 height 12
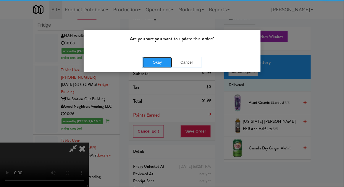
click at [158, 59] on button "Okay" at bounding box center [158, 62] width 30 height 11
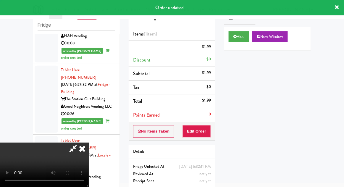
scroll to position [0, 0]
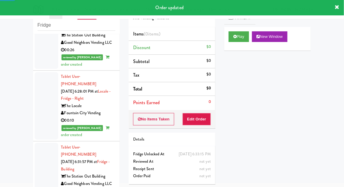
scroll to position [1581, 0]
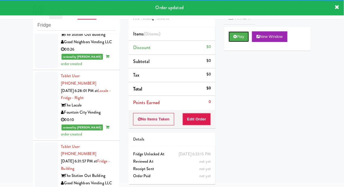
click at [238, 37] on button "Play" at bounding box center [239, 36] width 20 height 11
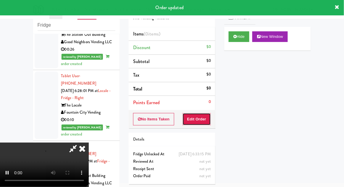
click at [193, 123] on button "Edit Order" at bounding box center [197, 119] width 29 height 12
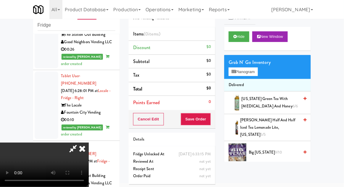
click at [234, 62] on div "Grab N' Go Inventory" at bounding box center [268, 62] width 78 height 9
click at [243, 70] on button "Planogram" at bounding box center [243, 71] width 29 height 9
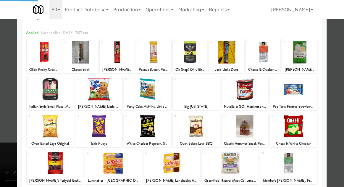
scroll to position [48, 0]
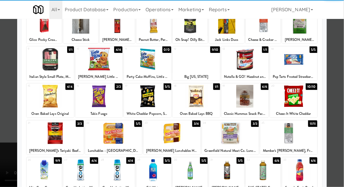
click at [77, 173] on div at bounding box center [80, 170] width 35 height 23
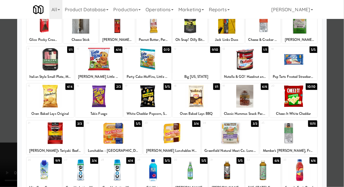
click at [340, 94] on div at bounding box center [172, 93] width 344 height 187
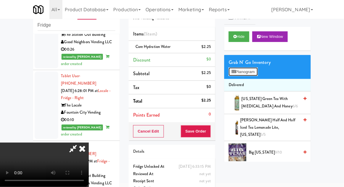
click at [243, 73] on button "Planogram" at bounding box center [243, 71] width 29 height 9
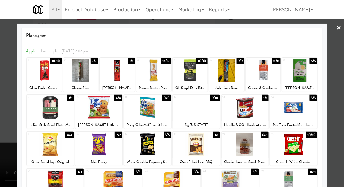
click at [81, 80] on div at bounding box center [80, 70] width 35 height 23
click at [340, 93] on div at bounding box center [172, 93] width 344 height 187
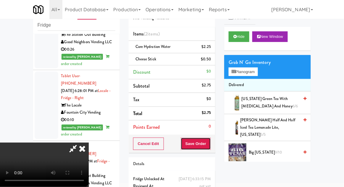
click at [209, 141] on button "Save Order" at bounding box center [196, 144] width 30 height 12
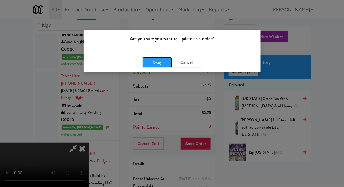
click at [157, 65] on button "Okay" at bounding box center [158, 62] width 30 height 11
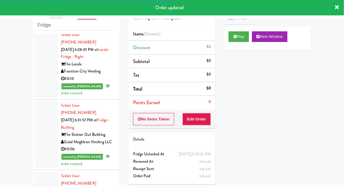
scroll to position [1625, 0]
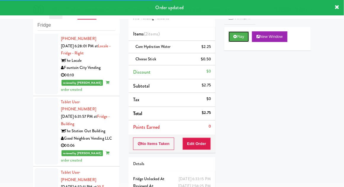
click at [233, 34] on button "Play" at bounding box center [239, 36] width 20 height 11
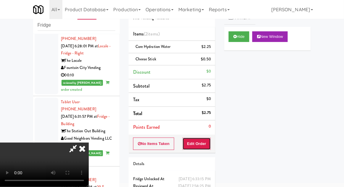
click at [197, 145] on button "Edit Order" at bounding box center [197, 144] width 29 height 12
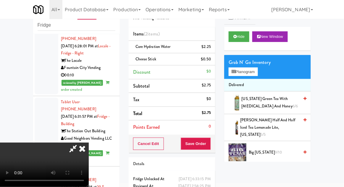
click at [89, 143] on icon at bounding box center [82, 149] width 13 height 12
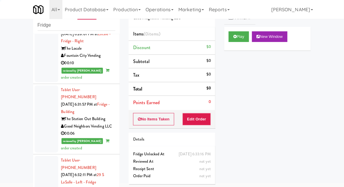
scroll to position [1637, 0]
click at [231, 36] on button "Play" at bounding box center [239, 36] width 20 height 11
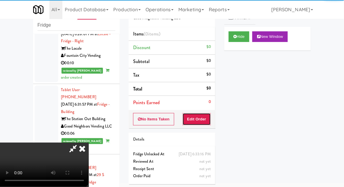
click at [203, 118] on button "Edit Order" at bounding box center [197, 119] width 29 height 12
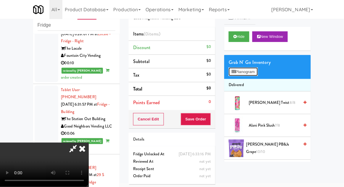
click at [248, 68] on button "Planogram" at bounding box center [243, 71] width 29 height 9
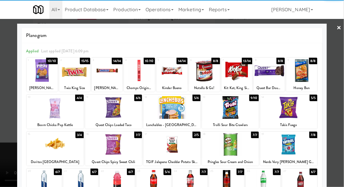
click at [288, 109] on div at bounding box center [288, 107] width 57 height 23
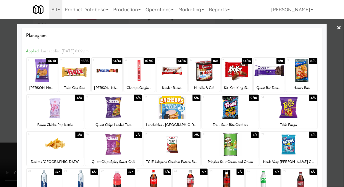
click at [341, 87] on div at bounding box center [172, 93] width 344 height 187
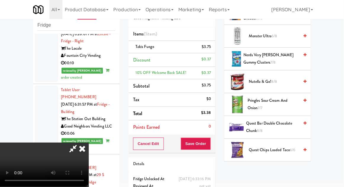
scroll to position [503, 0]
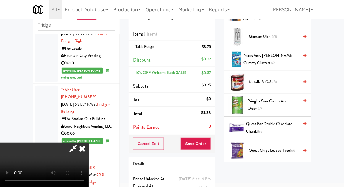
click at [295, 98] on span "Pringles Sour Cream and Onion 7/7" at bounding box center [273, 105] width 51 height 14
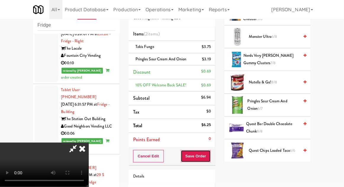
click at [207, 157] on button "Save Order" at bounding box center [196, 156] width 30 height 12
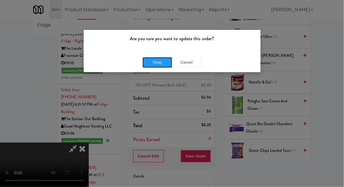
click at [150, 61] on button "Okay" at bounding box center [158, 62] width 30 height 11
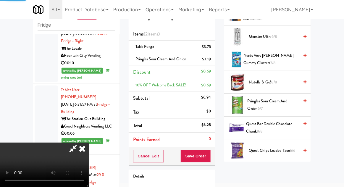
scroll to position [58, 0]
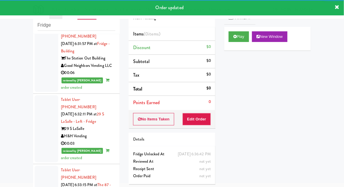
scroll to position [1707, 0]
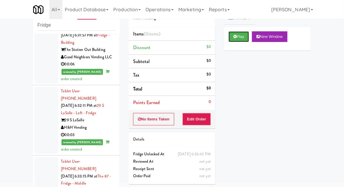
click at [233, 37] on button "Play" at bounding box center [239, 36] width 20 height 11
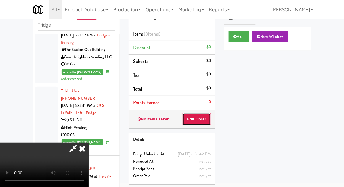
click at [199, 121] on button "Edit Order" at bounding box center [197, 119] width 29 height 12
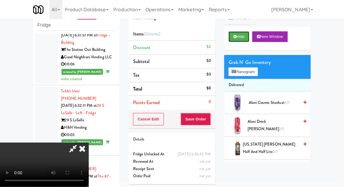
click at [240, 34] on button "Hide" at bounding box center [239, 36] width 21 height 11
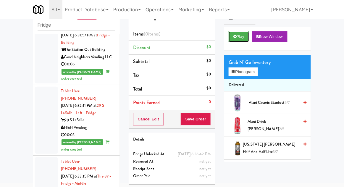
click at [241, 31] on button "Play" at bounding box center [239, 36] width 20 height 11
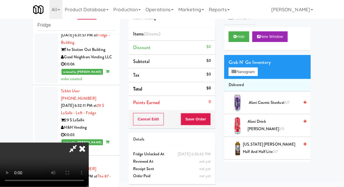
click at [269, 118] on li "[PERSON_NAME] Drink [PERSON_NAME] 2/5" at bounding box center [267, 125] width 87 height 23
click at [279, 122] on span "[PERSON_NAME] Drink [PERSON_NAME] 2/5" at bounding box center [273, 125] width 51 height 14
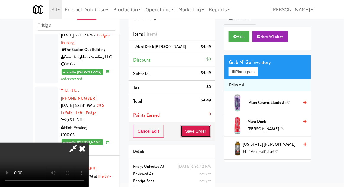
click at [211, 132] on button "Save Order" at bounding box center [196, 131] width 30 height 12
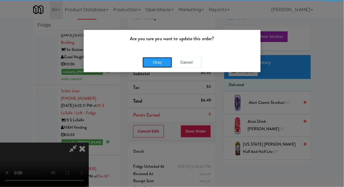
click at [152, 64] on button "Okay" at bounding box center [158, 62] width 30 height 11
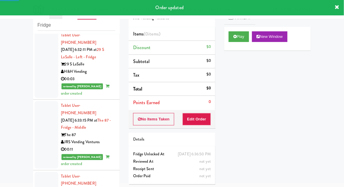
scroll to position [1769, 0]
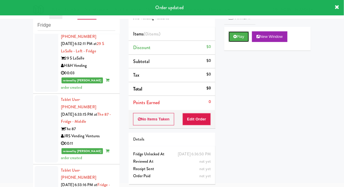
click at [236, 40] on button "Play" at bounding box center [239, 36] width 20 height 11
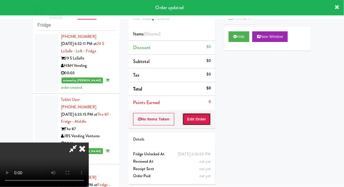
click at [204, 115] on button "Edit Order" at bounding box center [197, 119] width 29 height 12
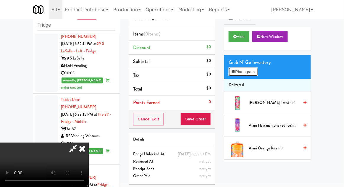
click at [238, 67] on button "Planogram" at bounding box center [243, 71] width 29 height 9
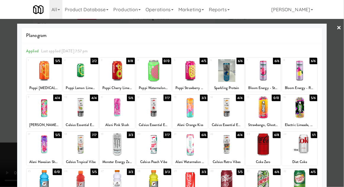
click at [115, 75] on div at bounding box center [117, 70] width 35 height 23
click at [339, 91] on div at bounding box center [172, 93] width 344 height 187
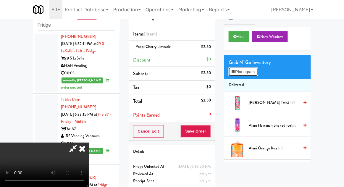
click at [230, 70] on button "Planogram" at bounding box center [243, 71] width 29 height 9
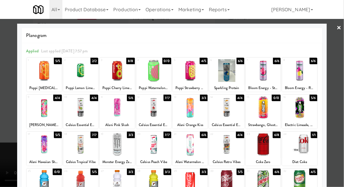
click at [340, 86] on div at bounding box center [172, 93] width 344 height 187
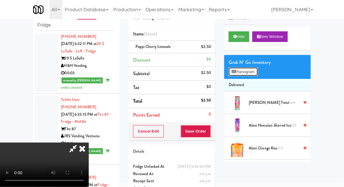
click at [252, 67] on button "Planogram" at bounding box center [243, 71] width 29 height 9
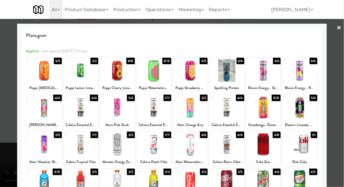
click at [341, 84] on div at bounding box center [172, 93] width 344 height 187
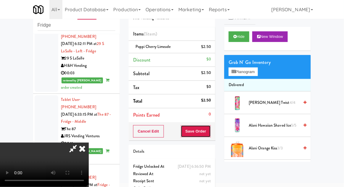
click at [209, 125] on button "Save Order" at bounding box center [196, 131] width 30 height 12
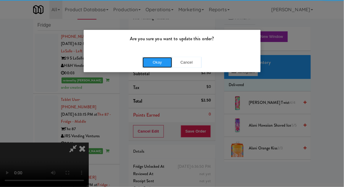
click at [152, 65] on button "Okay" at bounding box center [158, 62] width 30 height 11
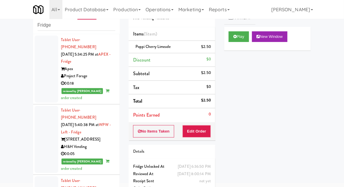
click at [43, 73] on div at bounding box center [47, 69] width 24 height 67
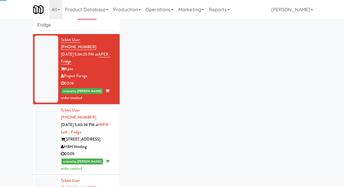
click at [41, 143] on div at bounding box center [47, 139] width 24 height 67
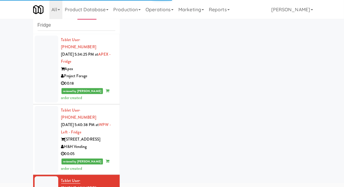
click at [43, 80] on div at bounding box center [47, 69] width 24 height 67
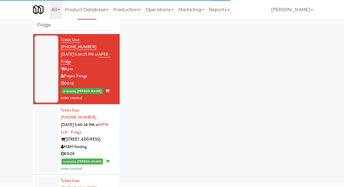
click at [43, 131] on div at bounding box center [47, 139] width 24 height 67
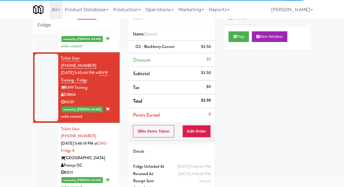
click at [44, 135] on div at bounding box center [47, 158] width 24 height 67
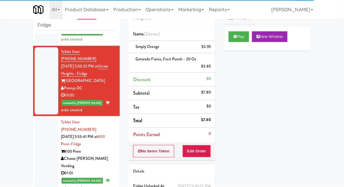
click at [44, 121] on div at bounding box center [47, 155] width 24 height 75
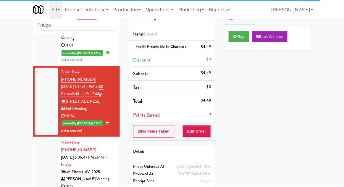
click at [42, 138] on div at bounding box center [47, 171] width 24 height 67
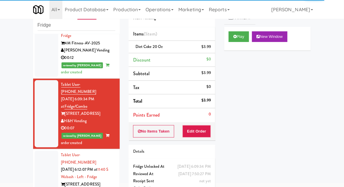
click at [43, 151] on div at bounding box center [47, 184] width 24 height 67
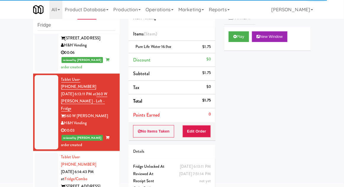
click at [42, 153] on div at bounding box center [47, 186] width 24 height 67
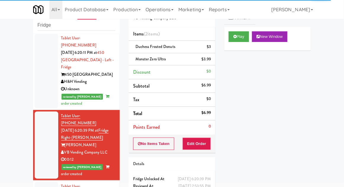
scroll to position [942, 0]
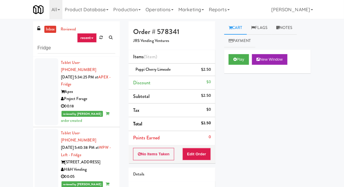
click at [51, 29] on link "inbox" at bounding box center [50, 29] width 12 height 7
